Goal: Transaction & Acquisition: Purchase product/service

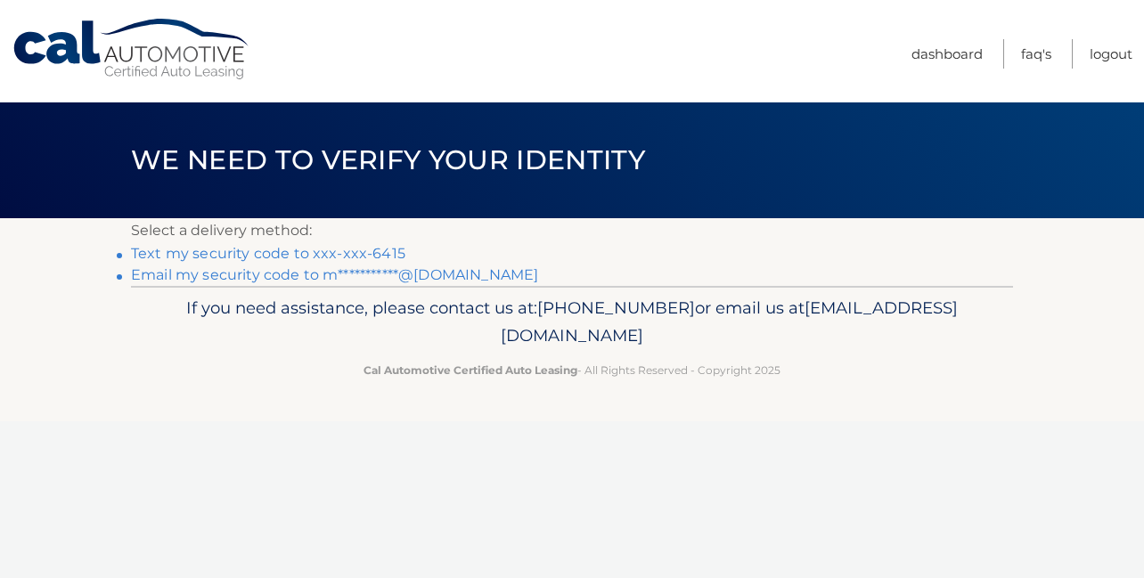
click at [266, 257] on link "Text my security code to xxx-xxx-6415" at bounding box center [268, 253] width 274 height 17
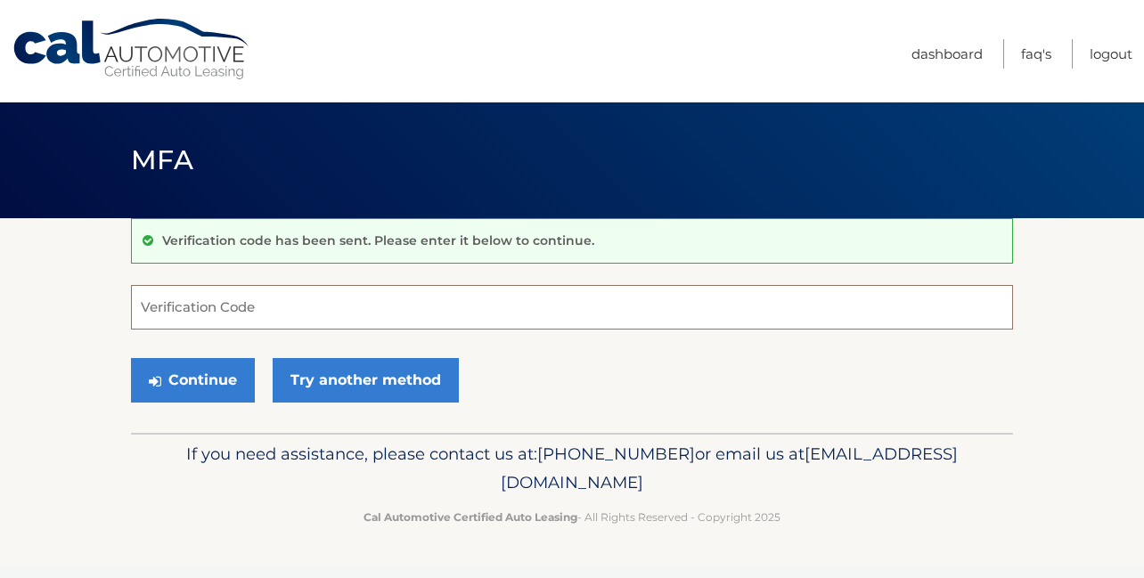
click at [265, 315] on input "Verification Code" at bounding box center [572, 307] width 882 height 45
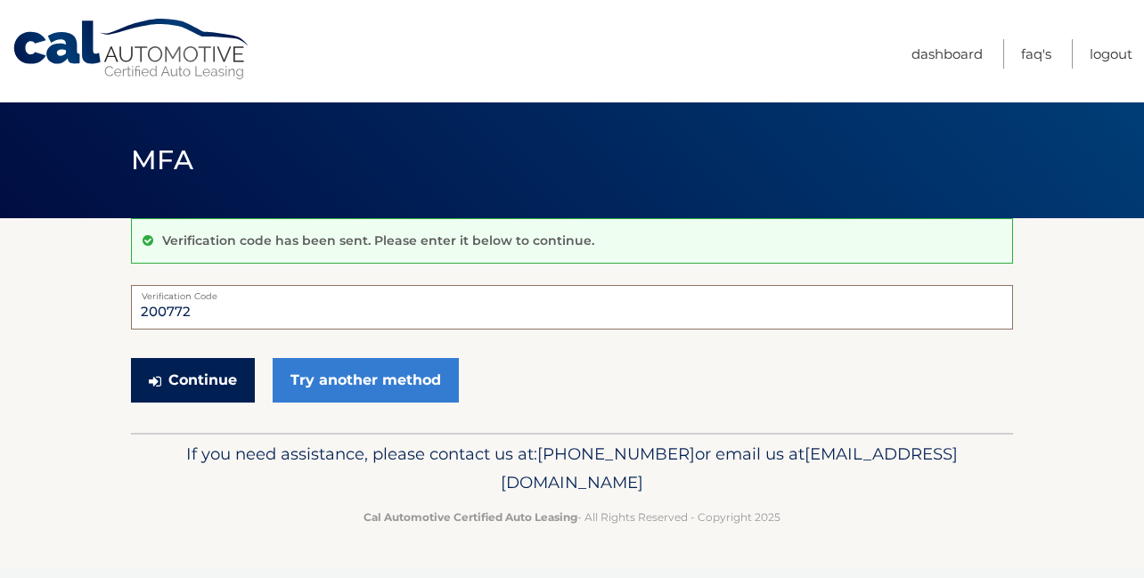
type input "200772"
click at [218, 369] on button "Continue" at bounding box center [193, 380] width 124 height 45
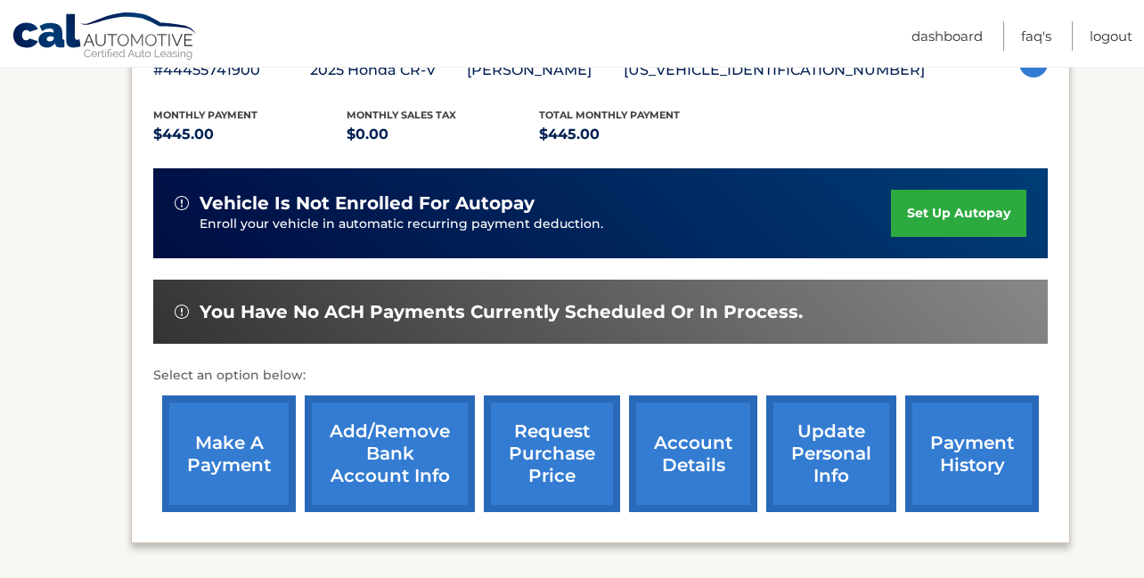
scroll to position [354, 0]
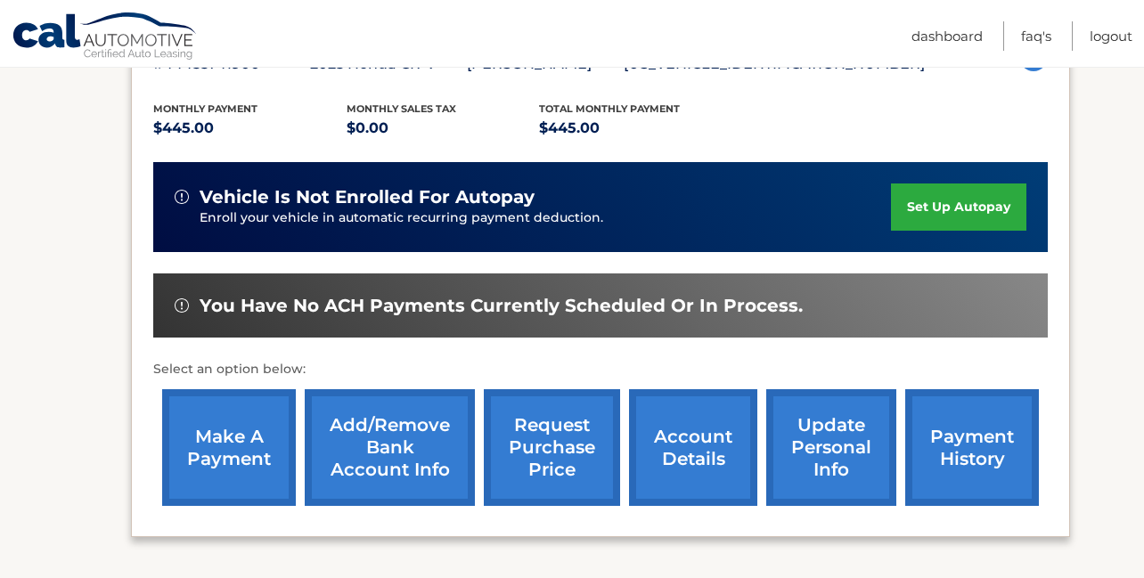
click at [233, 464] on link "make a payment" at bounding box center [229, 447] width 134 height 117
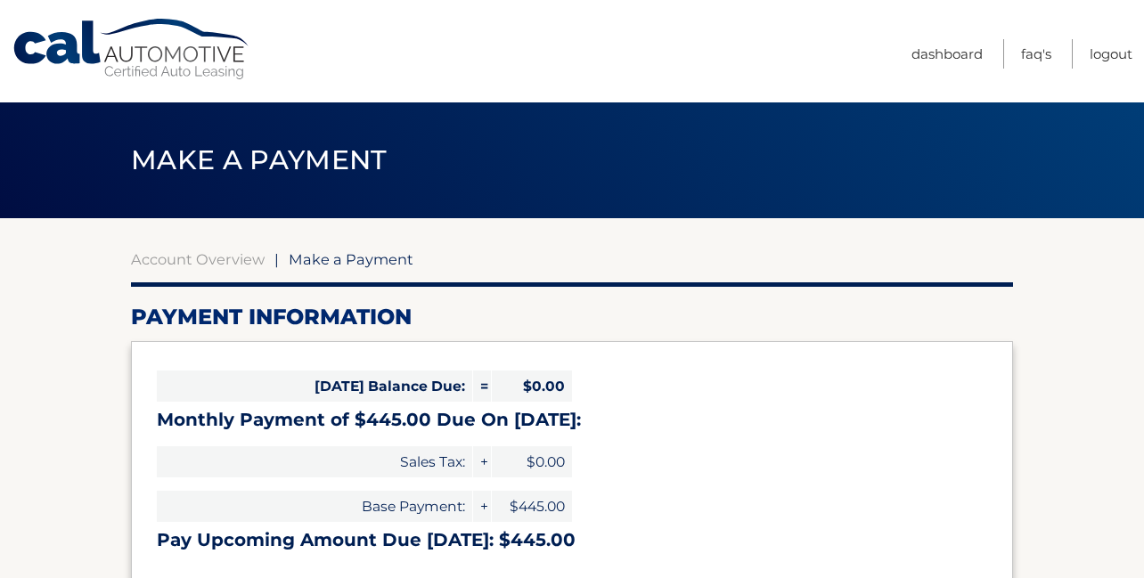
select select "ZGFjZTE2NjItMGU3Mi00ZWExLWE1YTEtNzI0NDNlNmViNmQ5"
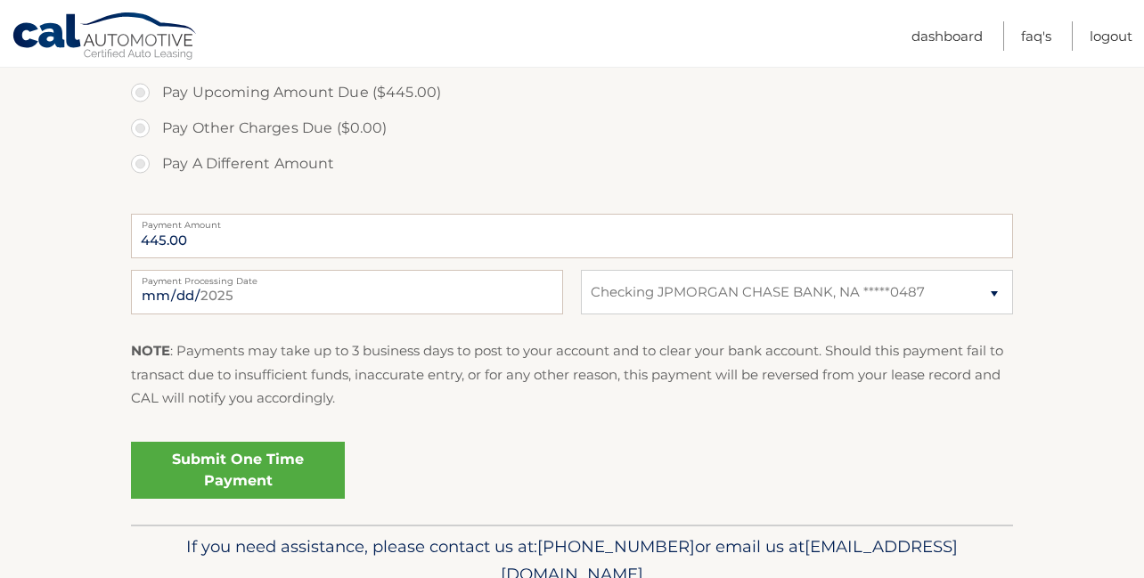
scroll to position [629, 0]
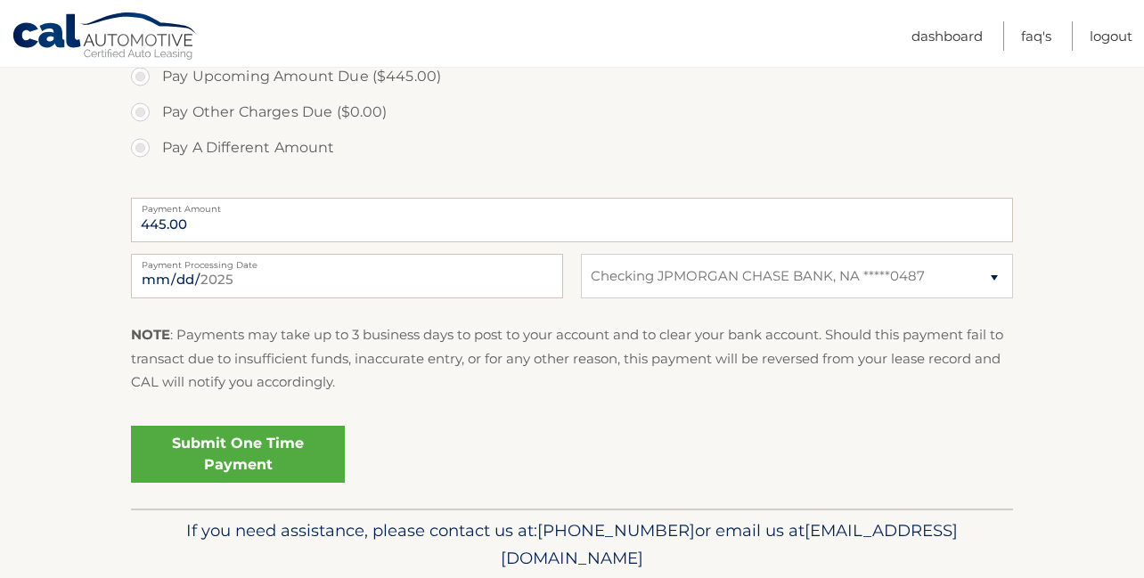
click at [233, 464] on link "Submit One Time Payment" at bounding box center [238, 454] width 214 height 57
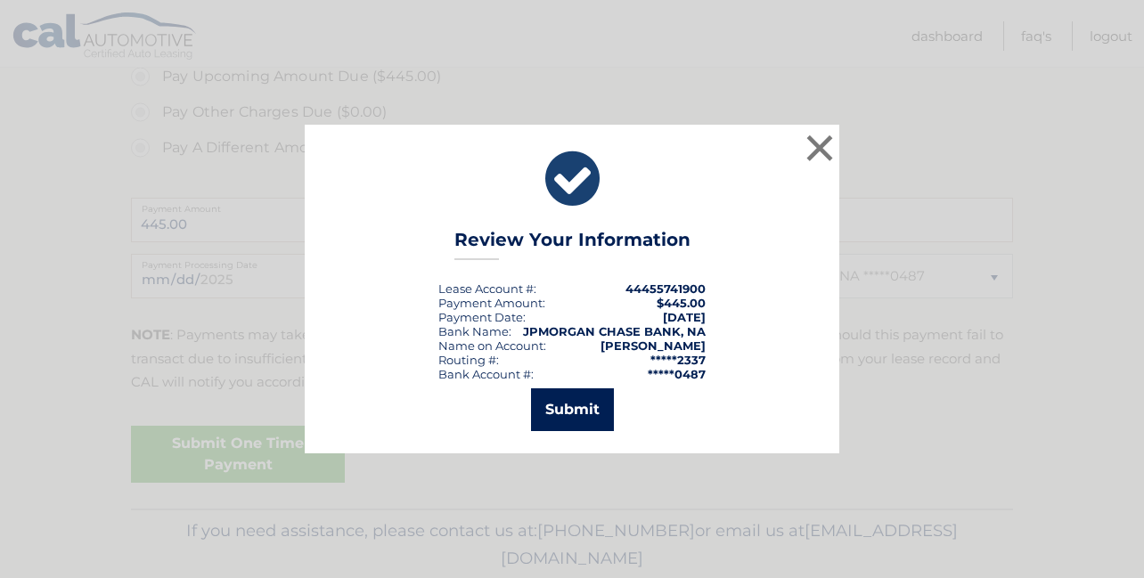
click at [578, 398] on button "Submit" at bounding box center [572, 409] width 83 height 43
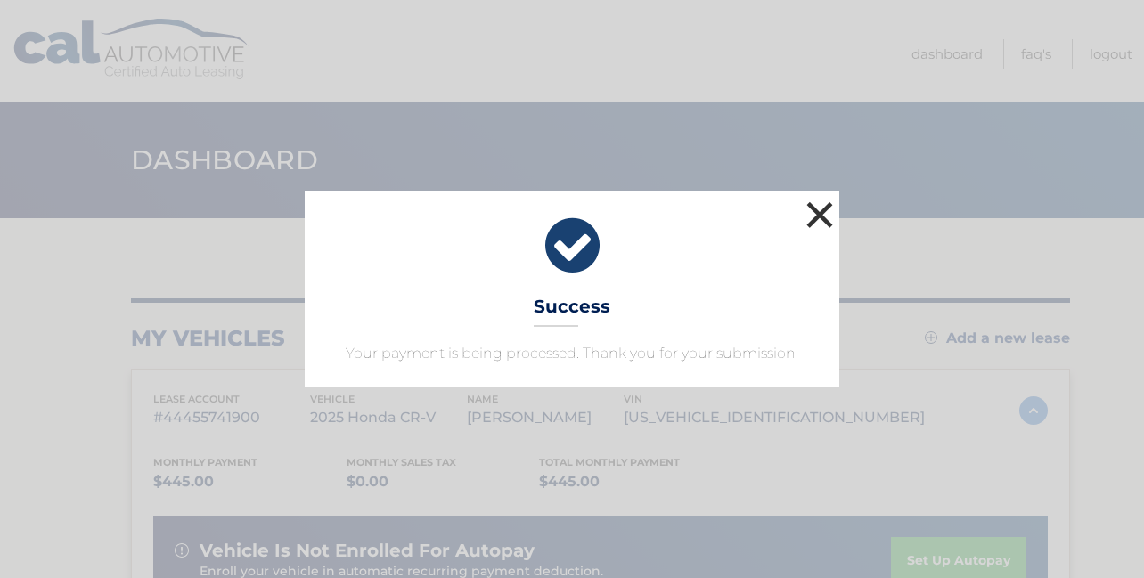
click at [816, 215] on button "×" at bounding box center [820, 215] width 36 height 36
